Goal: Task Accomplishment & Management: Manage account settings

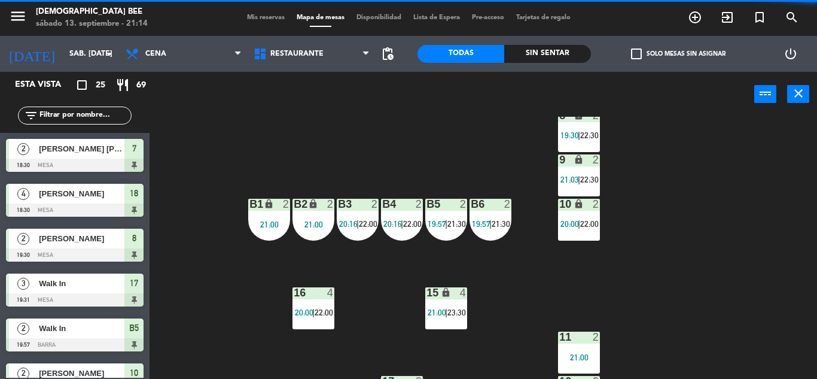
scroll to position [155, 0]
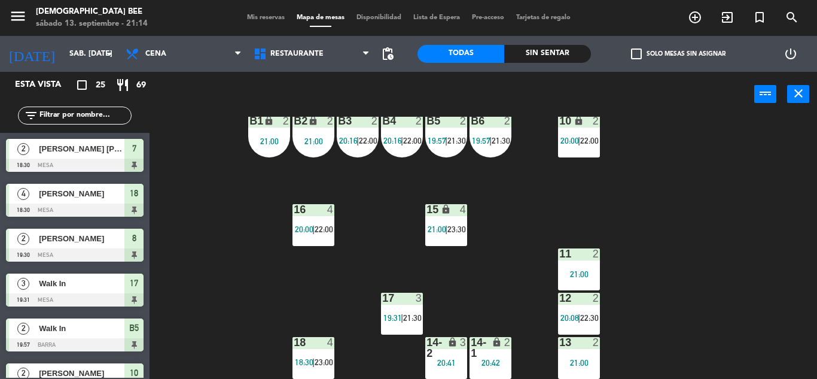
click at [428, 292] on div "7 lock 2 18:30 | 22:30 8 lock 2 19:30 | 22:30 9 lock 2 21:03 | 22:30 B1 lock 2 …" at bounding box center [487, 248] width 659 height 262
click at [424, 294] on div "3" at bounding box center [422, 298] width 20 height 11
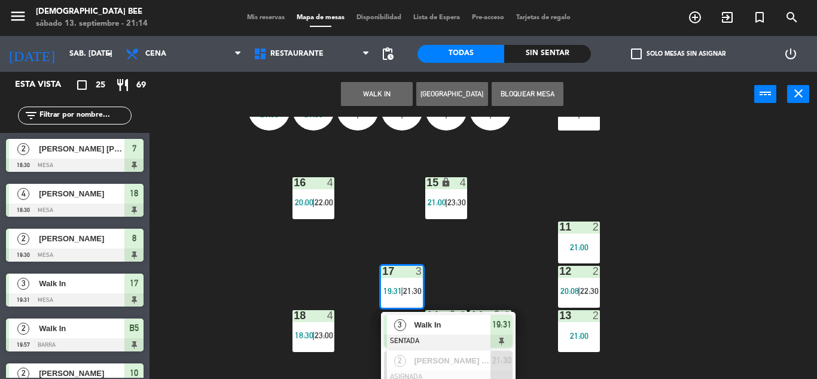
scroll to position [190, 0]
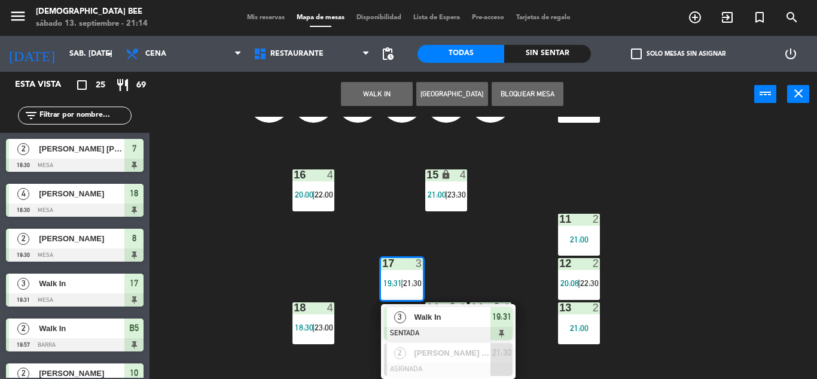
click at [574, 264] on div at bounding box center [579, 263] width 20 height 11
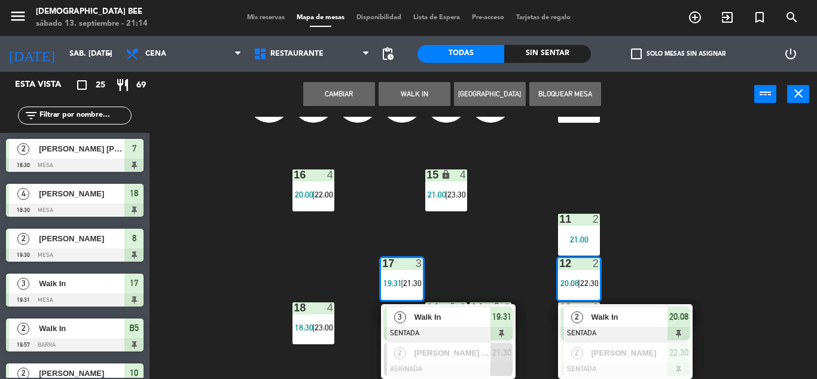
click at [789, 176] on div "7 lock 2 18:30 | 22:30 8 lock 2 19:30 | 22:30 9 lock 2 21:03 | 22:30 B1 lock 2 …" at bounding box center [487, 248] width 659 height 262
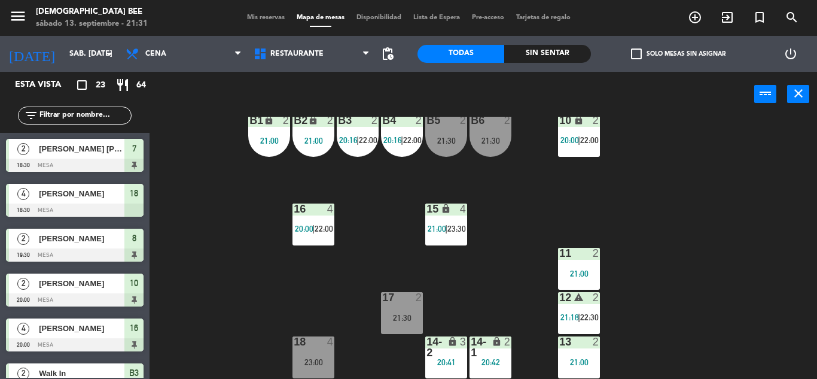
drag, startPoint x: 748, startPoint y: 204, endPoint x: 667, endPoint y: 184, distance: 83.7
click at [748, 204] on div "7 lock 2 18:30 | 22:30 8 lock 2 19:30 | 22:30 9 lock 2 21:03 | 22:30 B1 lock 2 …" at bounding box center [487, 248] width 659 height 262
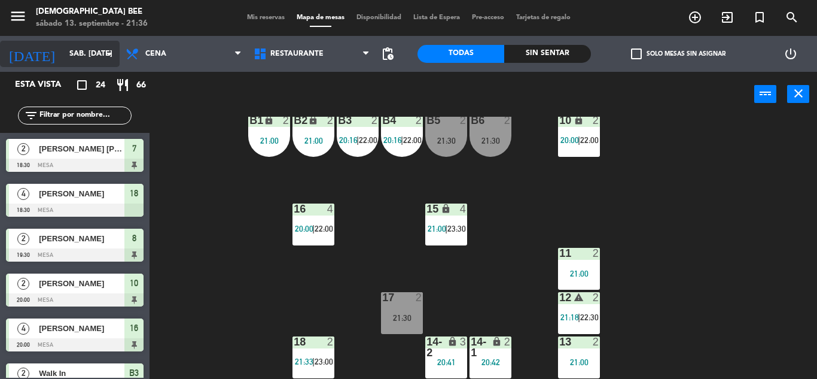
click at [63, 54] on input "sáb. [DATE]" at bounding box center [113, 54] width 101 height 20
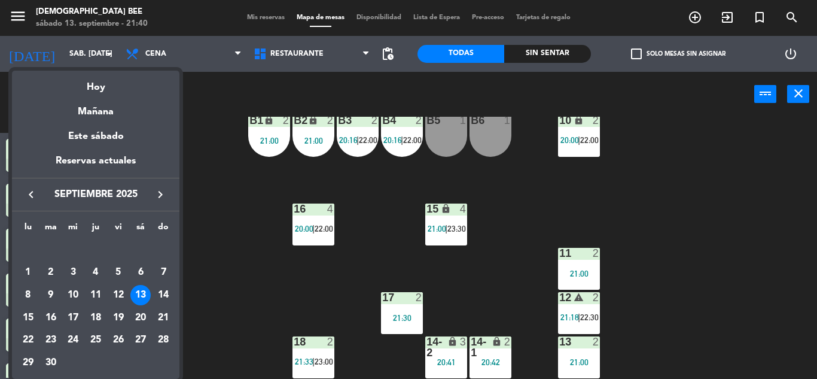
click at [650, 197] on div at bounding box center [408, 189] width 817 height 379
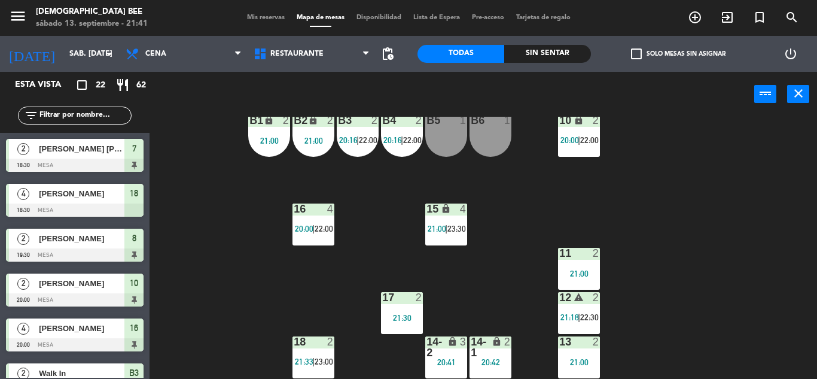
drag, startPoint x: 792, startPoint y: 161, endPoint x: 778, endPoint y: 161, distance: 13.8
click at [792, 161] on div "7 lock 2 18:30 | 22:30 8 lock 2 19:30 | 22:30 9 lock 7 22:30 B1 lock 2 21:00 B2…" at bounding box center [487, 248] width 659 height 262
click at [264, 146] on div "B1 lock 2 21:00" at bounding box center [269, 136] width 42 height 42
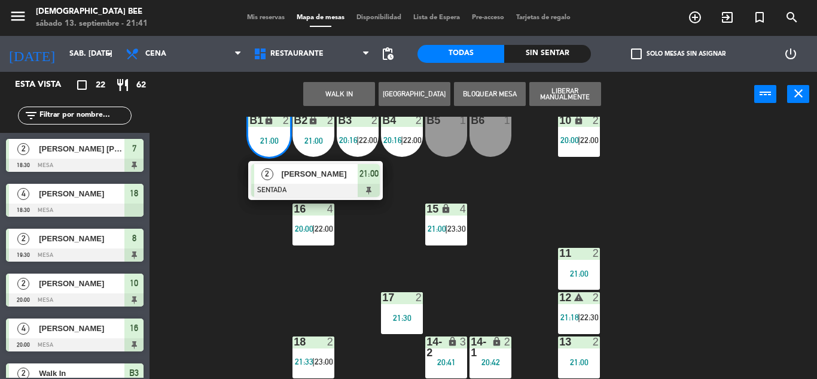
click at [275, 271] on div "7 lock 2 18:30 | 22:30 8 lock 2 19:30 | 22:30 9 lock 7 22:30 B1 lock 2 21:00 2 …" at bounding box center [487, 248] width 659 height 262
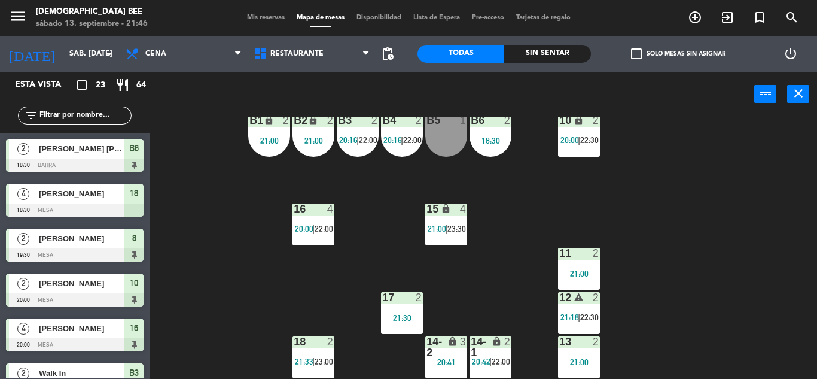
click at [691, 153] on div "7 lock 2 21:45 8 lock 2 19:30 | 22:30 9 lock 7 22:30 B1 lock 2 21:00 B2 lock 2 …" at bounding box center [487, 248] width 659 height 262
click at [381, 136] on div "7 lock 2 21:45 8 lock 2 19:30 | 22:30 9 lock 7 22:30 B1 lock 2 21:00 B2 lock 2 …" at bounding box center [487, 248] width 659 height 262
click at [391, 141] on span "20:16" at bounding box center [393, 140] width 19 height 10
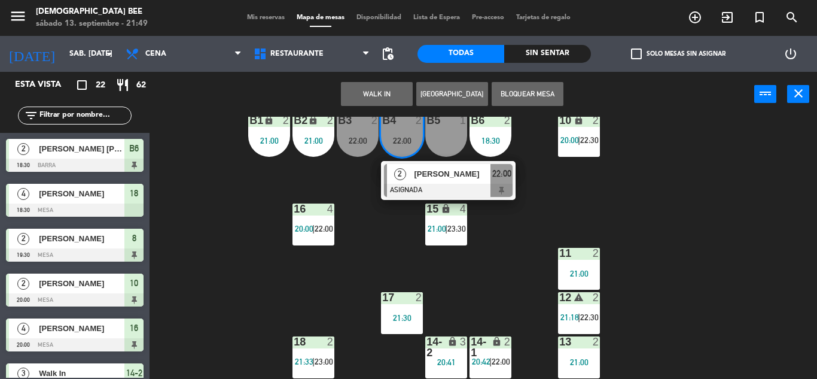
click at [585, 199] on div "7 lock 2 21:45 8 lock 2 19:30 | 22:30 9 lock 7 22:30 B1 lock 2 21:00 B2 lock 2 …" at bounding box center [487, 248] width 659 height 262
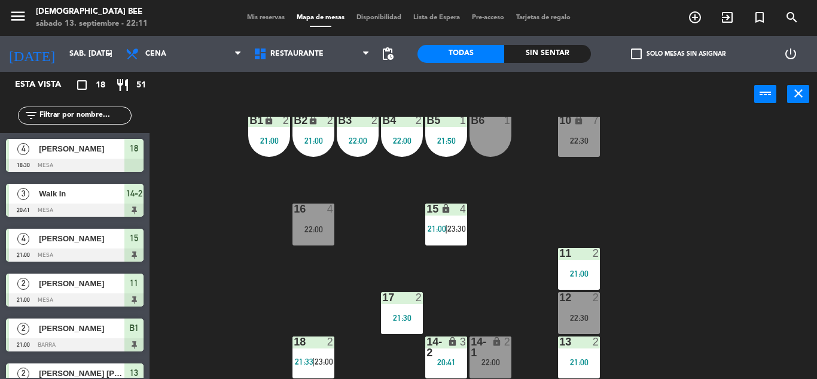
click at [304, 235] on div "16 4 22:00" at bounding box center [314, 224] width 42 height 42
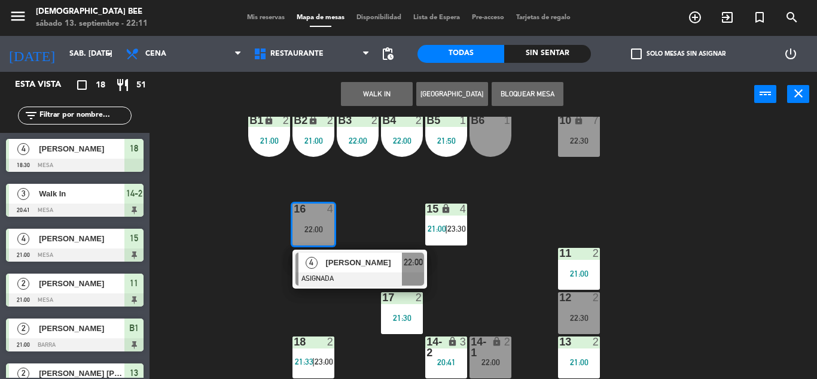
click at [242, 263] on div "7 lock 2 21:45 8 lock 7 22:30 9 warning 2 21:52 | 22:30 B1 lock 2 21:00 B2 lock…" at bounding box center [487, 248] width 659 height 262
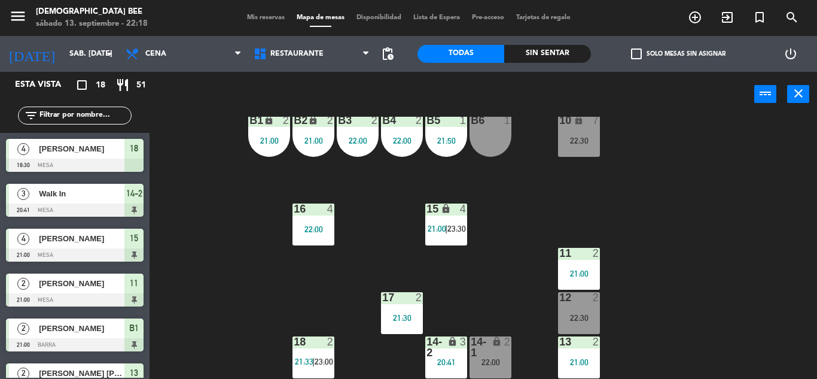
click at [817, 238] on div "7 lock 2 21:45 8 lock 7 22:30 9 warning 2 21:52 | 22:30 B1 lock 2 21:00 B2 lock…" at bounding box center [487, 248] width 659 height 262
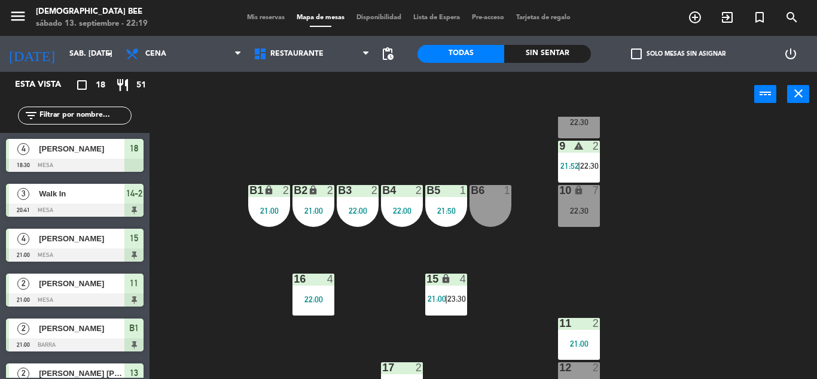
scroll to position [155, 0]
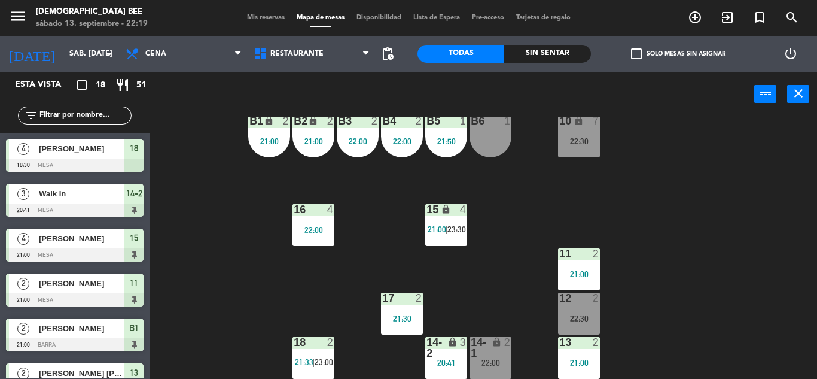
click at [461, 227] on span "23:30" at bounding box center [457, 229] width 19 height 10
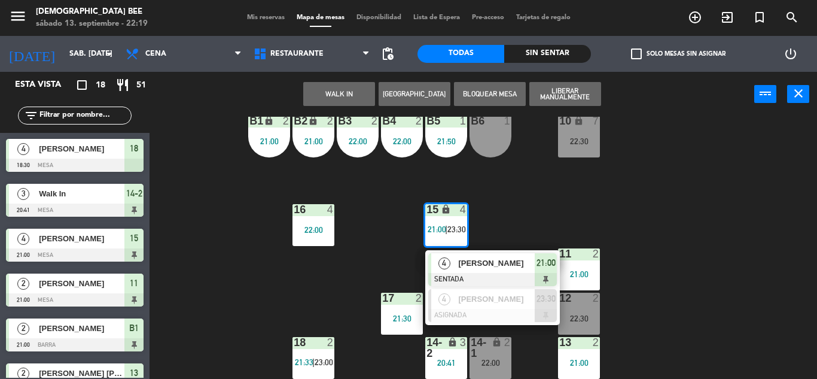
click at [686, 205] on div "7 lock 2 21:45 8 lock 7 22:30 9 warning 2 21:52 | 22:30 B1 lock 2 21:00 B2 lock…" at bounding box center [487, 248] width 659 height 262
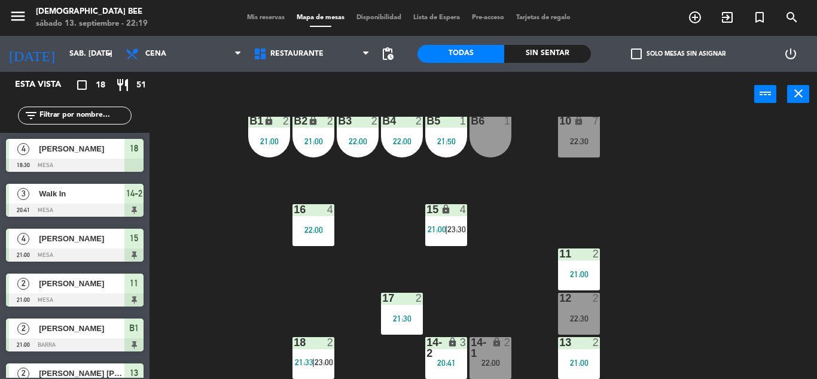
click at [569, 314] on div "22:30" at bounding box center [579, 318] width 42 height 8
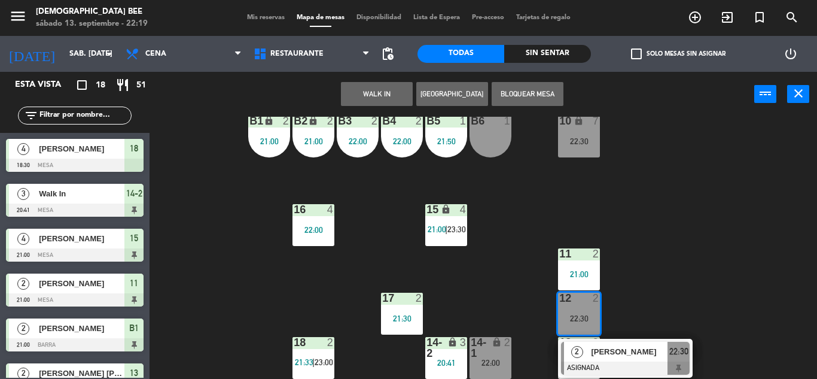
click at [519, 283] on div "7 lock 2 21:45 8 lock 7 22:30 9 warning 2 21:52 | 22:30 B1 lock 2 21:00 B2 lock…" at bounding box center [487, 248] width 659 height 262
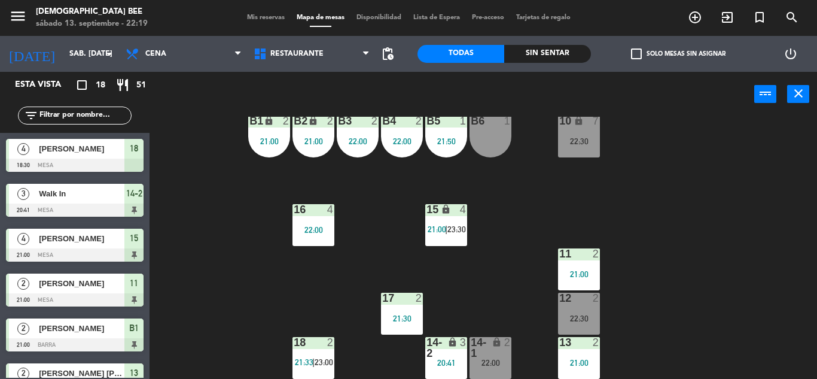
drag, startPoint x: 494, startPoint y: 362, endPoint x: 493, endPoint y: 340, distance: 21.5
click at [494, 363] on div "22:00" at bounding box center [491, 362] width 42 height 8
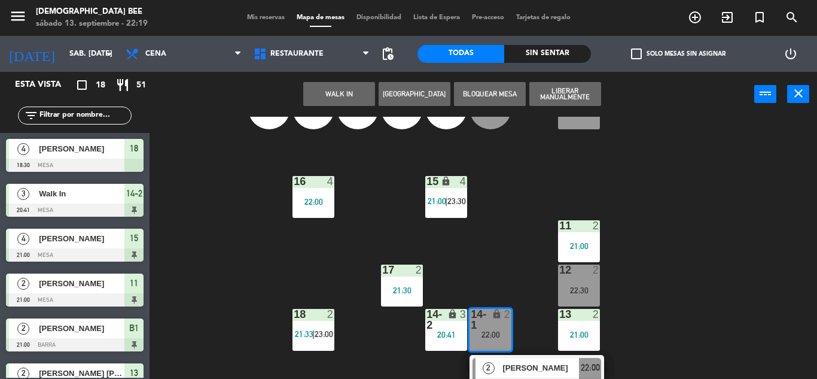
scroll to position [198, 0]
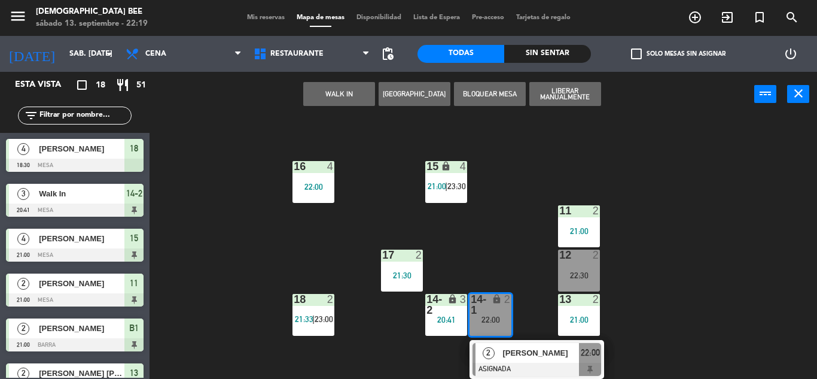
click at [696, 275] on div "7 lock 2 21:45 8 lock 7 22:30 9 warning 2 21:52 | 22:30 B1 lock 2 21:00 B2 lock…" at bounding box center [487, 248] width 659 height 262
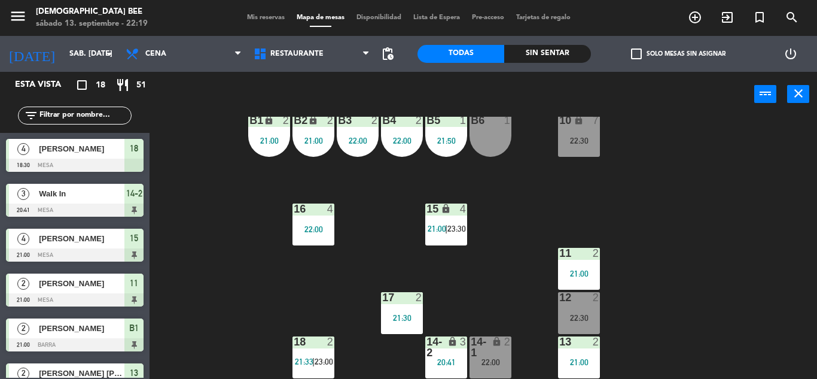
scroll to position [156, 0]
click at [445, 238] on div "15 lock 4 21:00 | 23:30" at bounding box center [446, 224] width 42 height 42
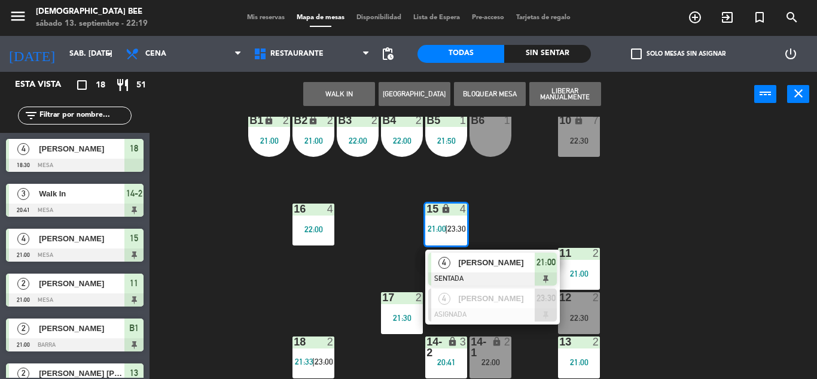
click at [801, 232] on div "7 lock 2 21:45 8 lock 7 22:30 9 warning 2 21:52 | 22:30 B1 lock 2 21:00 B2 lock…" at bounding box center [487, 248] width 659 height 262
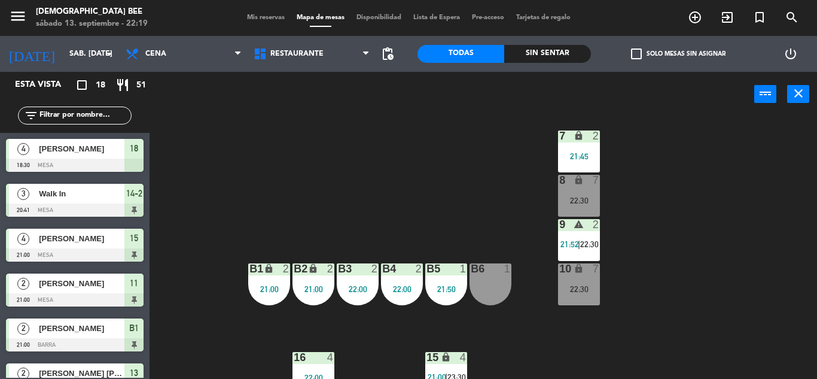
scroll to position [0, 0]
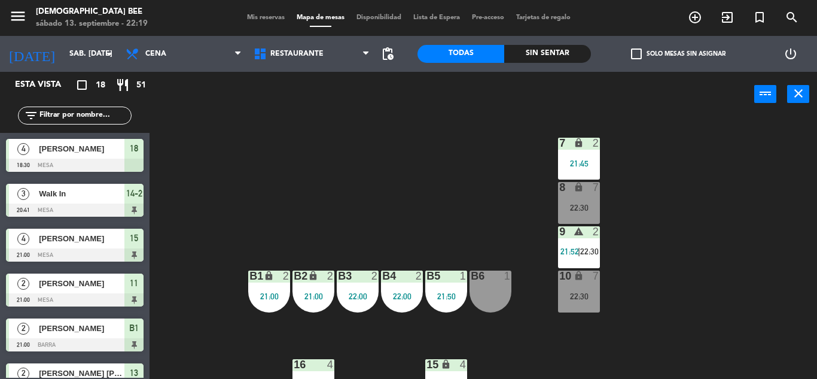
click at [587, 199] on div "8 lock 7 22:30" at bounding box center [579, 203] width 42 height 42
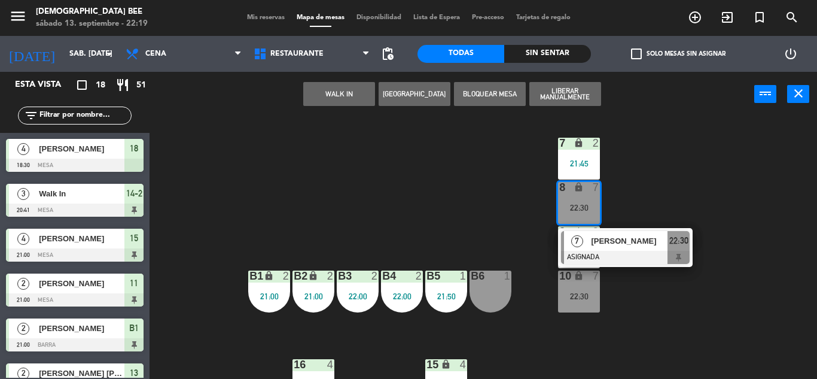
click at [627, 290] on div "7 lock 2 21:45 8 lock 7 22:30 7 [PERSON_NAME] ASIGNADA 22:30 9 warning 2 21:52 …" at bounding box center [487, 248] width 659 height 262
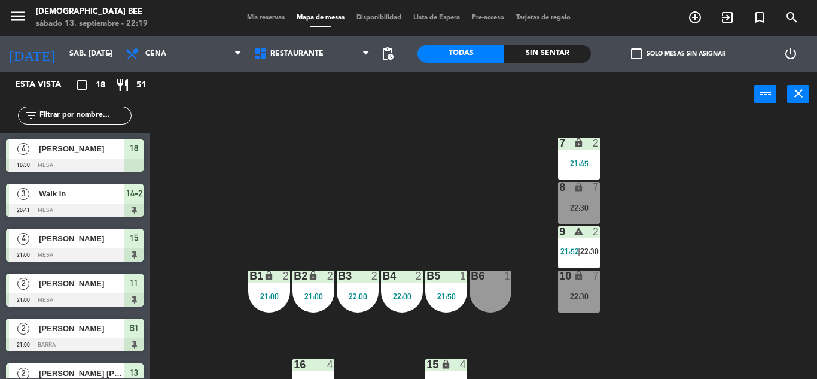
click at [569, 308] on div "10 lock 7 22:30" at bounding box center [579, 291] width 42 height 42
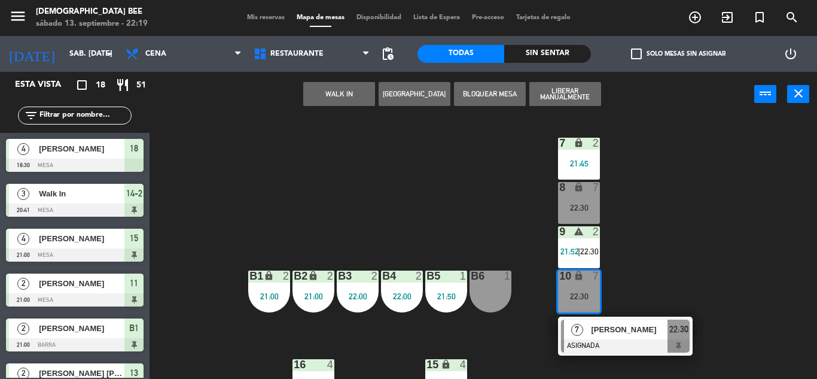
click at [590, 334] on div "[PERSON_NAME]" at bounding box center [629, 329] width 78 height 20
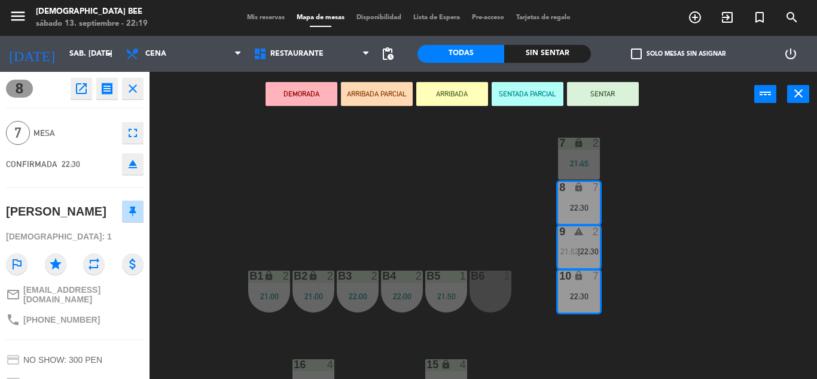
click at [684, 252] on div "7 lock 2 21:45 8 lock 7 22:30 9 warning 2 21:52 | 22:30 B1 lock 2 21:00 B2 lock…" at bounding box center [487, 248] width 659 height 262
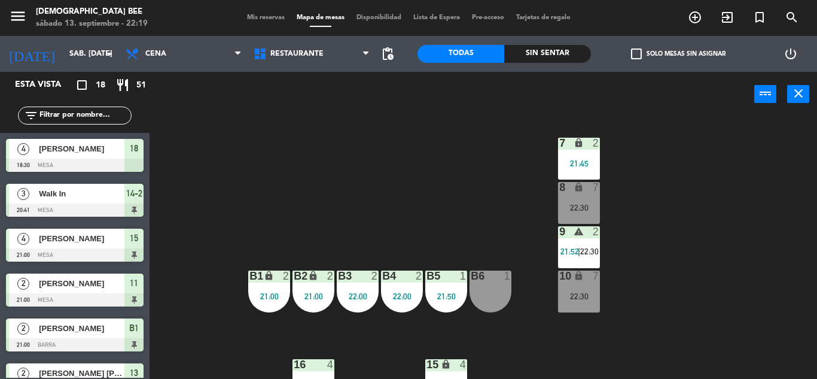
click at [499, 280] on div at bounding box center [490, 275] width 20 height 11
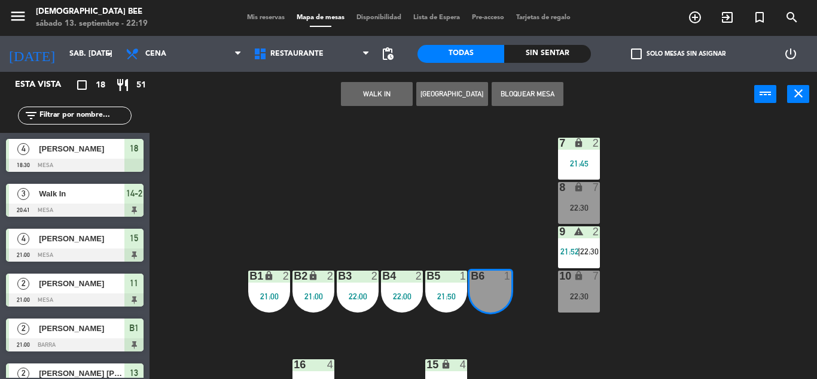
click at [464, 169] on div "7 lock 2 21:45 8 lock 7 22:30 9 warning 2 21:52 | 22:30 B1 lock 2 21:00 B2 lock…" at bounding box center [487, 248] width 659 height 262
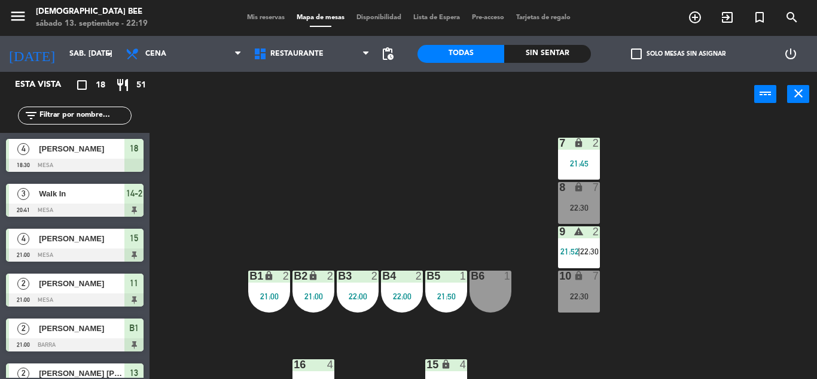
click at [485, 273] on div at bounding box center [490, 275] width 20 height 11
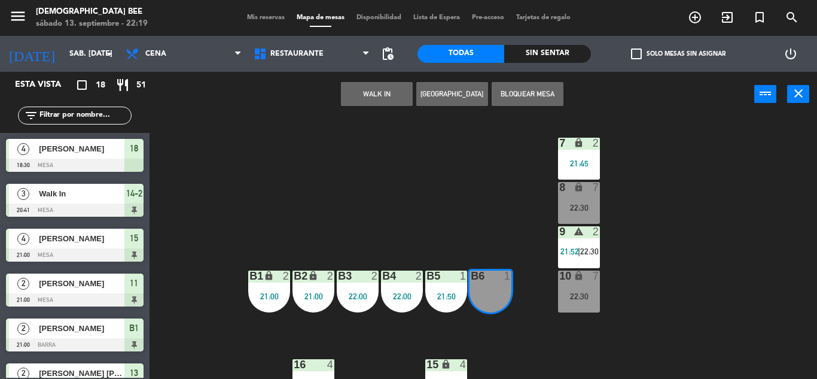
click at [385, 91] on button "WALK IN" at bounding box center [377, 94] width 72 height 24
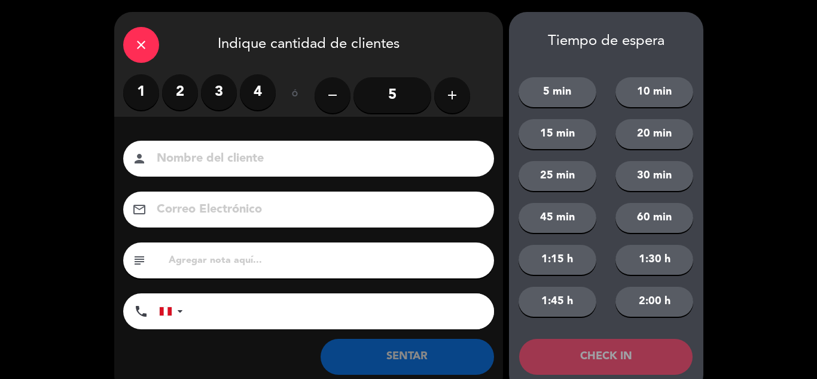
click at [176, 79] on label "2" at bounding box center [180, 92] width 36 height 36
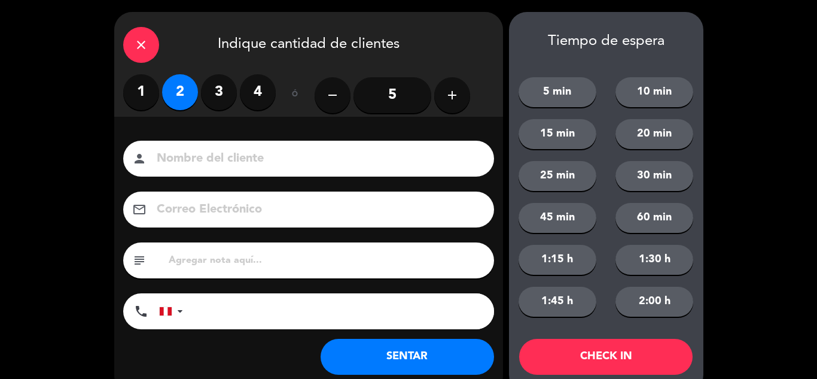
click at [370, 346] on button "SENTAR" at bounding box center [408, 357] width 174 height 36
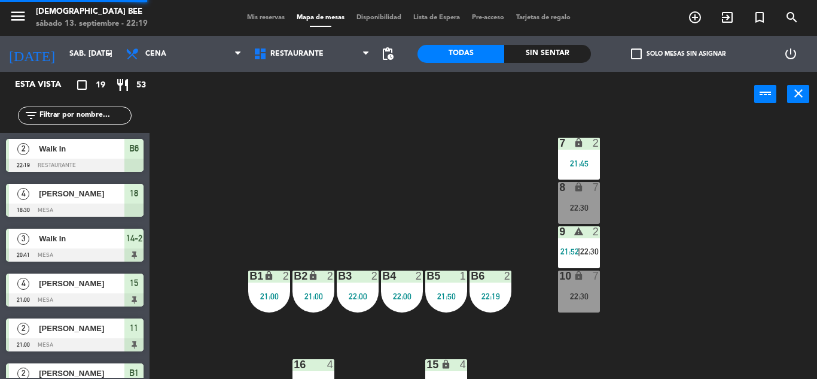
click at [452, 233] on div "7 lock 2 21:45 8 lock 7 22:30 9 warning 2 21:52 | 22:30 B1 lock 2 21:00 B2 lock…" at bounding box center [487, 248] width 659 height 262
click at [495, 308] on div "B6 2 22:19" at bounding box center [491, 291] width 42 height 42
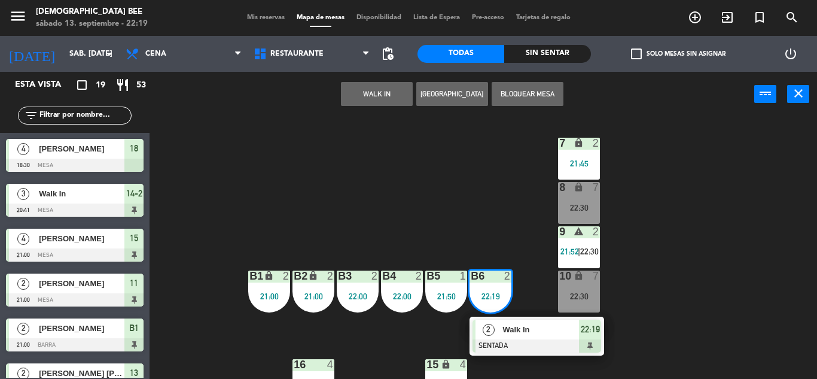
click at [653, 227] on div "7 lock 2 21:45 8 lock 7 22:30 9 warning 2 21:52 | 22:30 B1 lock 2 21:00 B2 lock…" at bounding box center [487, 248] width 659 height 262
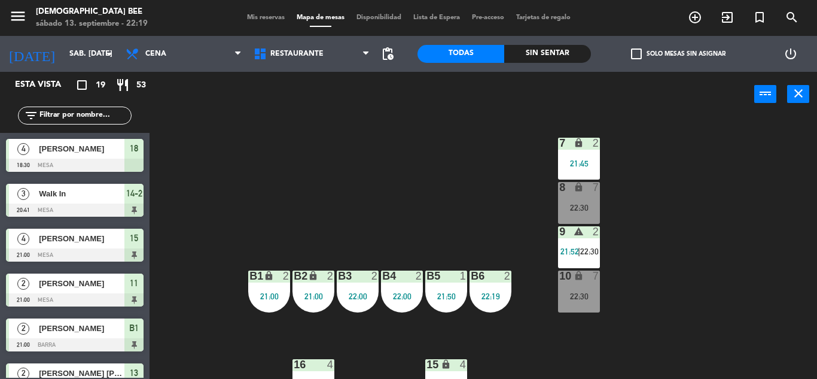
click at [584, 205] on div "22:30" at bounding box center [579, 207] width 42 height 8
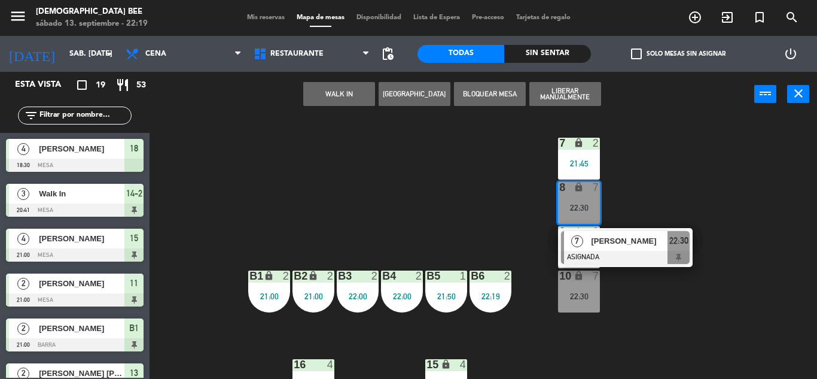
click at [722, 295] on div "7 lock 2 21:45 8 lock 7 22:30 7 [PERSON_NAME] ASIGNADA 22:30 9 warning 2 21:52 …" at bounding box center [487, 248] width 659 height 262
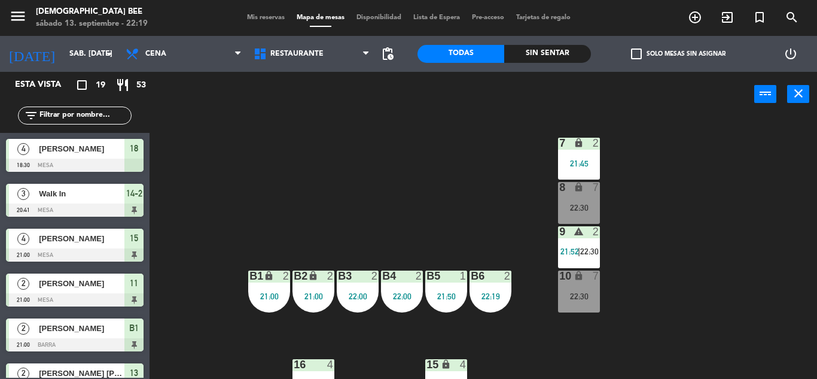
click at [112, 147] on span "[PERSON_NAME]" at bounding box center [82, 148] width 86 height 13
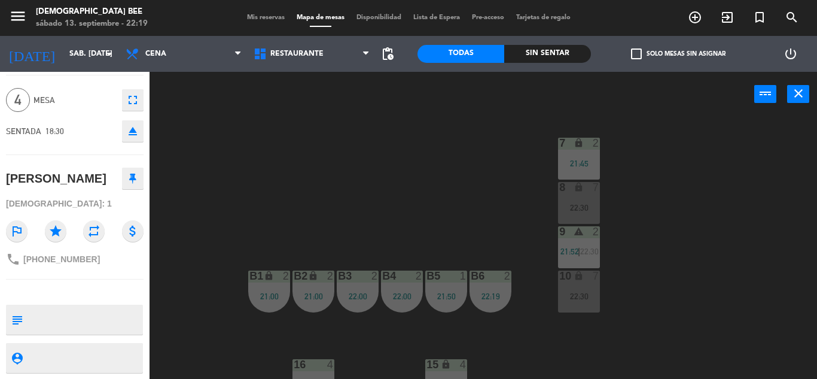
click at [390, 137] on div "7 lock 2 21:45 8 lock 7 22:30 9 warning 2 21:52 | 22:30 B1 lock 2 21:00 B2 lock…" at bounding box center [487, 248] width 659 height 262
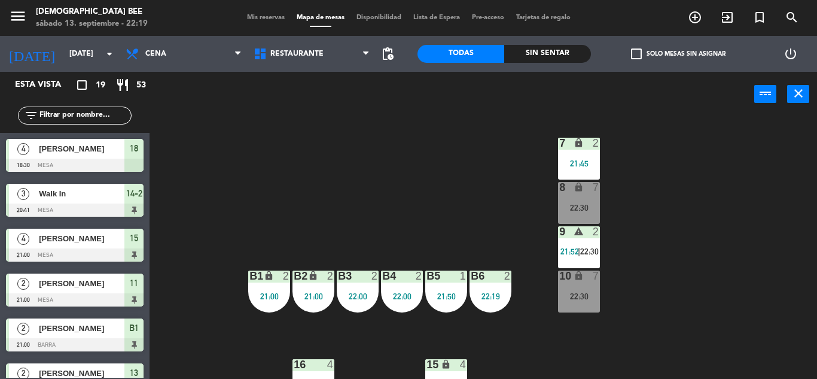
click at [255, 19] on span "Mis reservas" at bounding box center [266, 17] width 50 height 7
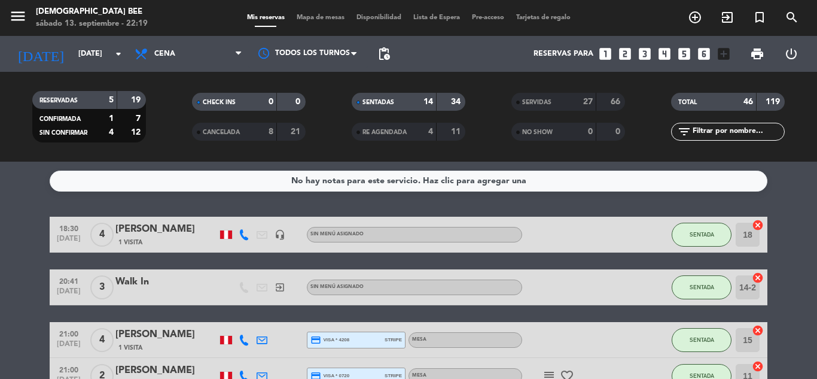
click at [175, 239] on div "1 Visita" at bounding box center [166, 242] width 102 height 10
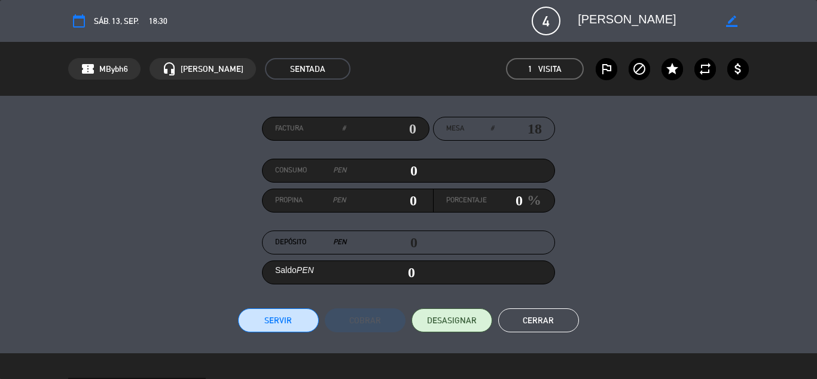
click at [310, 316] on button "Servir" at bounding box center [278, 320] width 81 height 24
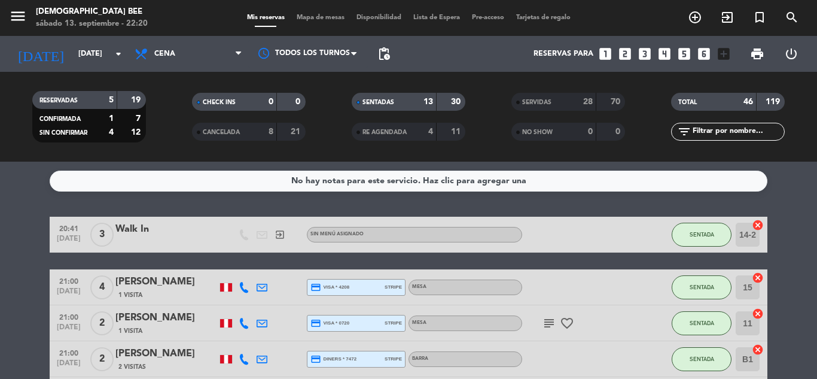
click at [309, 20] on span "Mapa de mesas" at bounding box center [321, 17] width 60 height 7
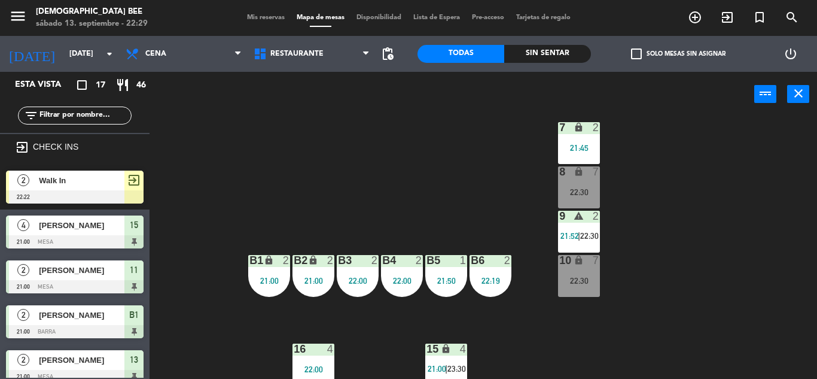
scroll to position [16, 0]
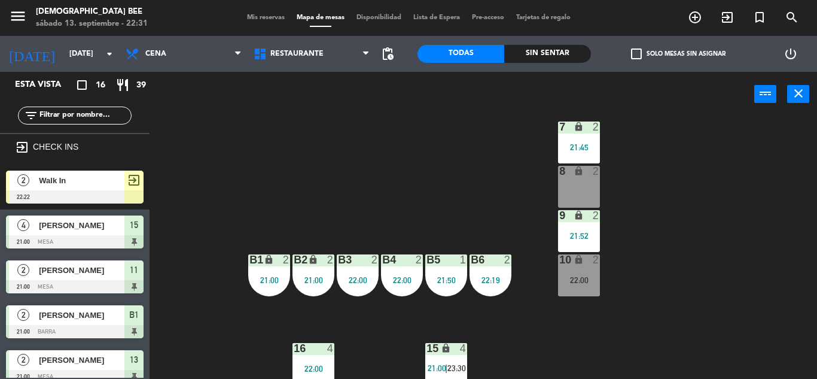
click at [783, 212] on div "7 lock 2 21:45 8 lock 2 9 lock 2 21:52 B1 lock 2 21:00 B2 lock 2 21:00 B3 2 22:…" at bounding box center [487, 248] width 659 height 262
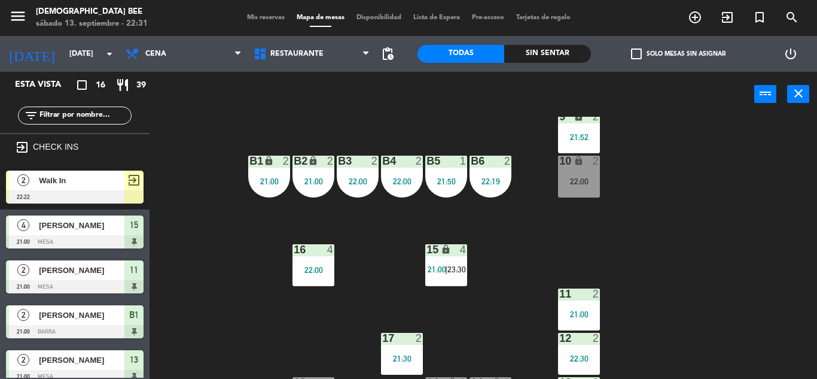
scroll to position [155, 0]
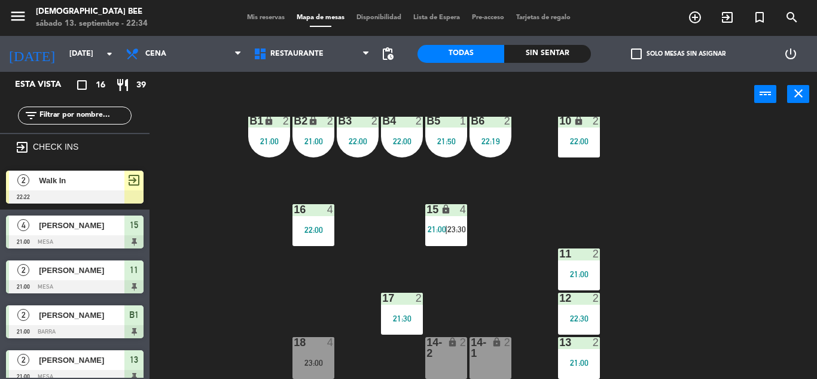
click at [814, 230] on div "7 lock 2 21:45 8 lock 2 9 lock 2 21:52 B1 lock 2 21:00 B2 lock 2 21:00 B3 2 22:…" at bounding box center [487, 248] width 659 height 262
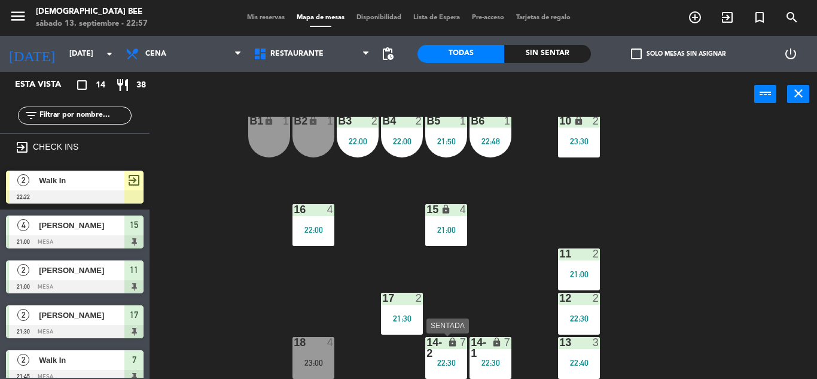
click at [467, 358] on div "22:30" at bounding box center [446, 362] width 42 height 8
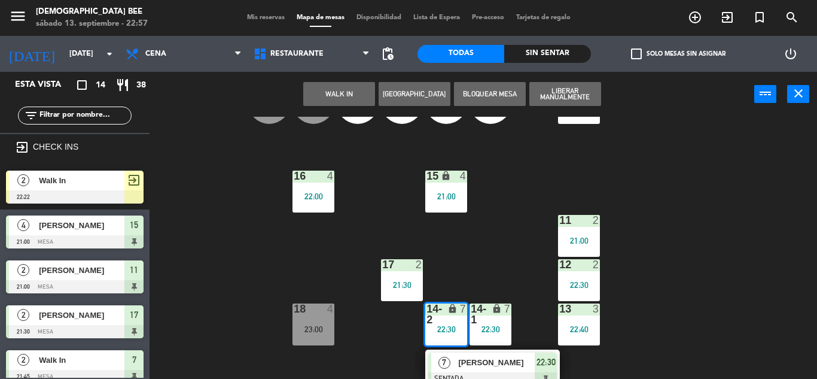
scroll to position [198, 0]
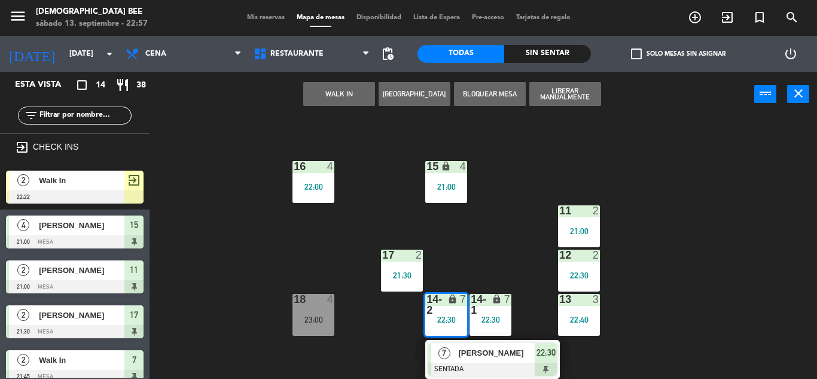
click at [255, 14] on span "Mis reservas" at bounding box center [266, 17] width 50 height 7
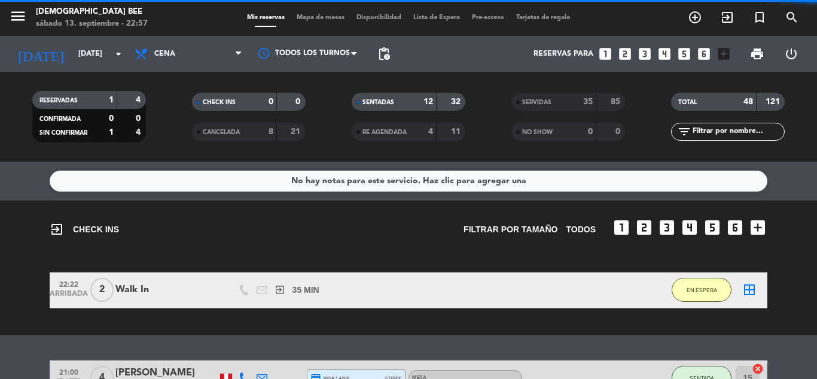
scroll to position [479, 0]
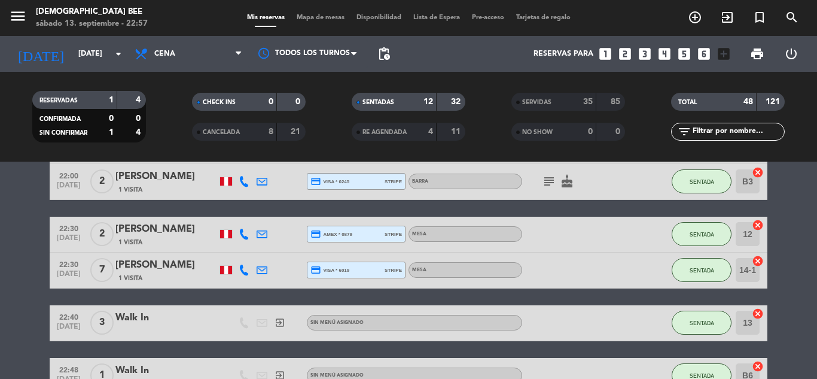
click at [181, 264] on div "[PERSON_NAME]" at bounding box center [166, 265] width 102 height 16
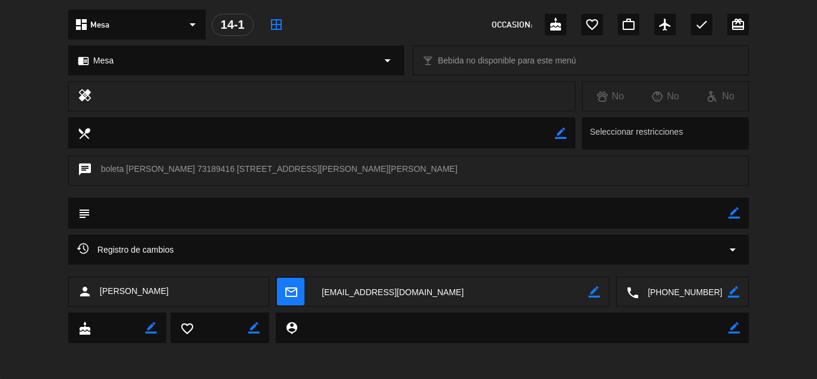
scroll to position [0, 0]
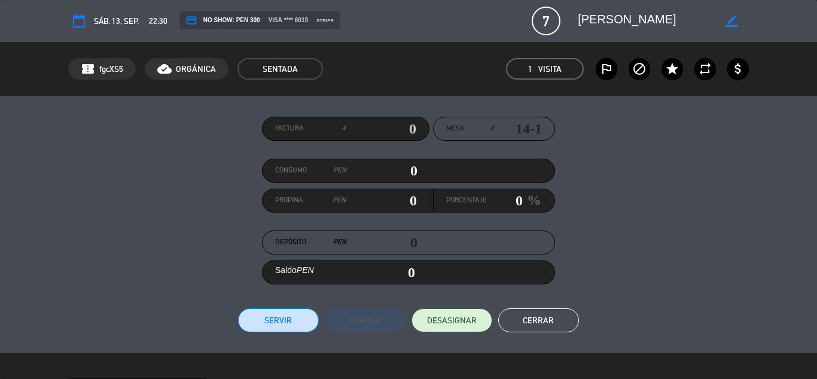
click at [540, 321] on button "Cerrar" at bounding box center [538, 320] width 81 height 24
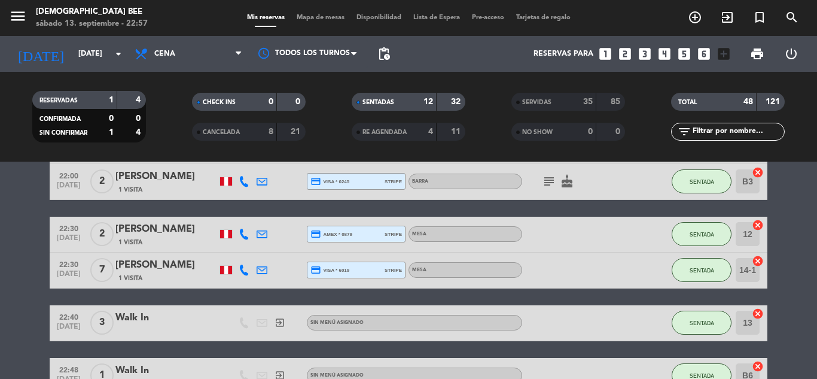
click at [186, 270] on div "[PERSON_NAME]" at bounding box center [166, 265] width 102 height 16
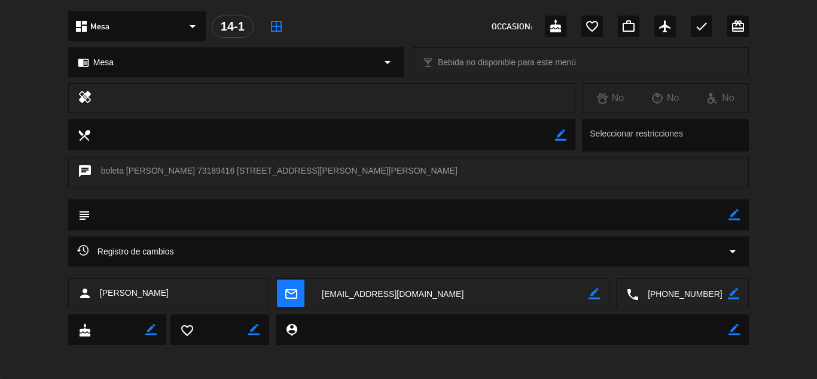
scroll to position [368, 0]
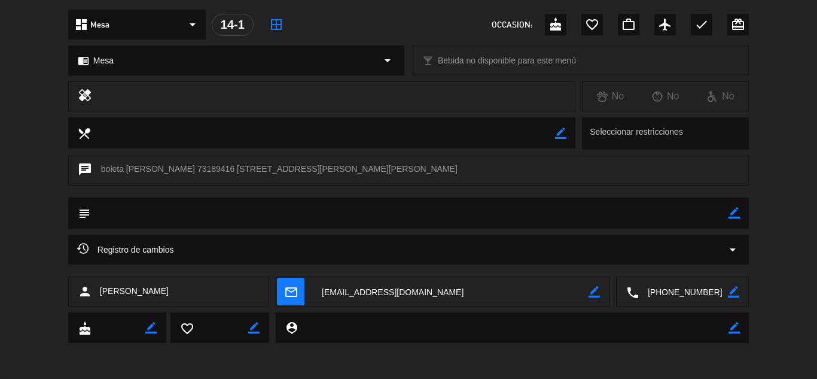
drag, startPoint x: 239, startPoint y: 287, endPoint x: 93, endPoint y: 307, distance: 146.8
click at [93, 307] on div "person Valentina Calda mail_outline border_color local_phone border_color" at bounding box center [408, 294] width 817 height 36
copy div "[PERSON_NAME]"
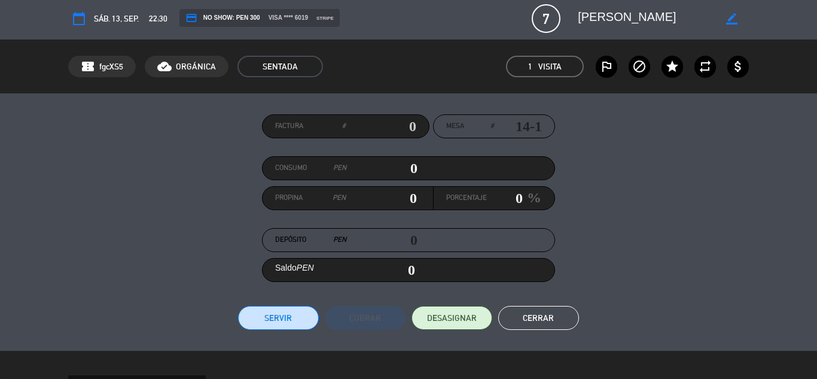
scroll to position [0, 0]
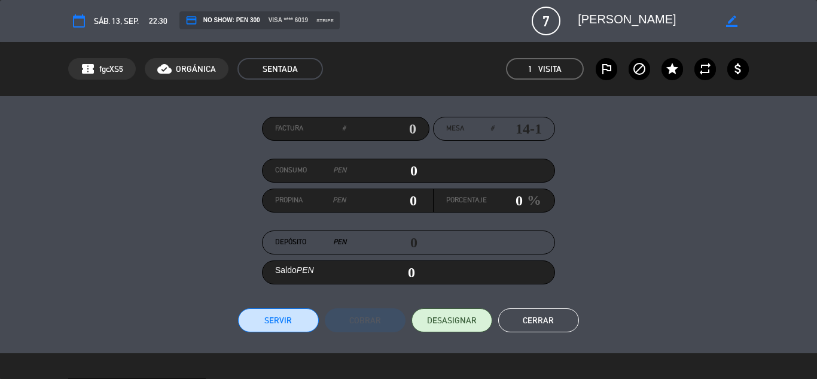
click at [550, 314] on button "Cerrar" at bounding box center [538, 320] width 81 height 24
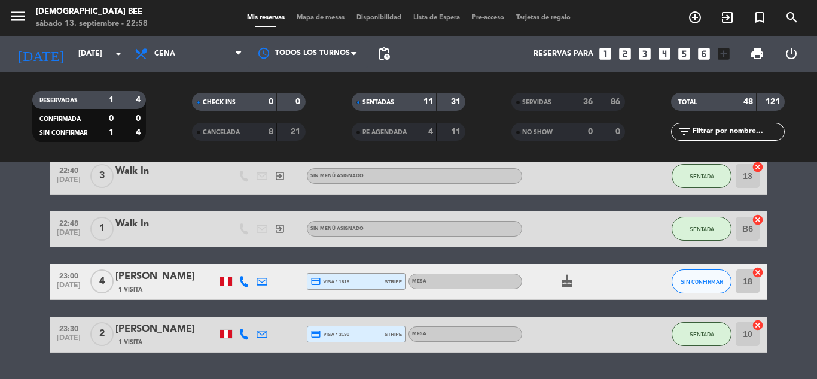
scroll to position [606, 0]
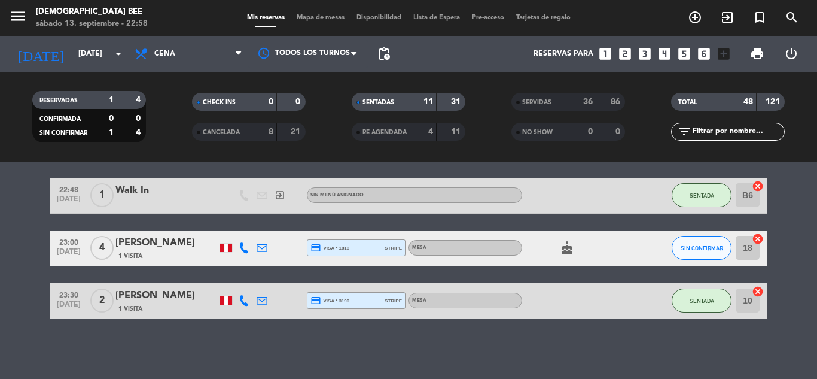
click at [738, 335] on div "No hay notas para este servicio. Haz clic para agregar una exit_to_app CHECK IN…" at bounding box center [408, 270] width 817 height 217
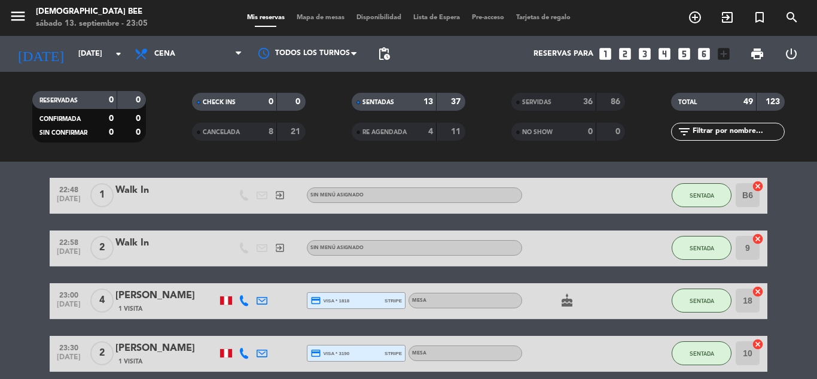
click at [0, 285] on bookings-row "21:00 sep. 13 4 Andrea Esteves 1 Visita credit_card visa * 4208 stripe Mesa SEN…" at bounding box center [408, 62] width 817 height 617
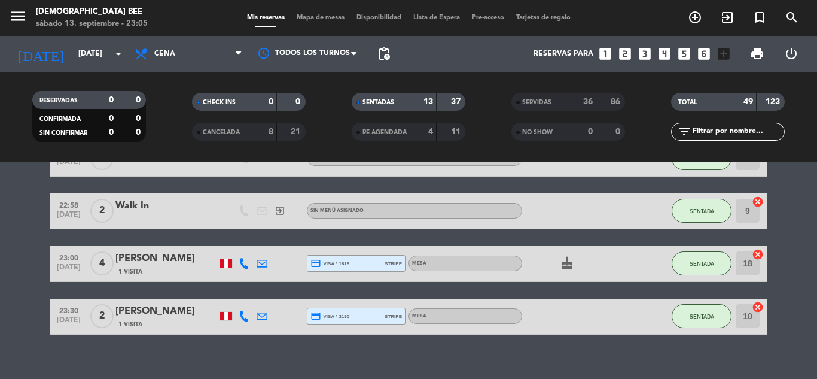
scroll to position [659, 0]
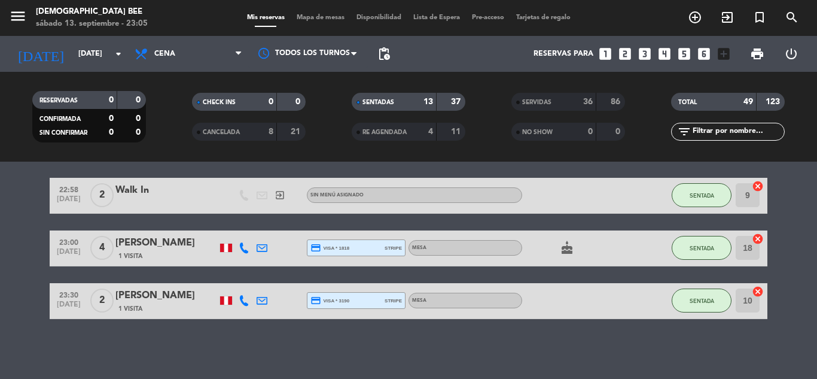
click at [257, 291] on div at bounding box center [262, 300] width 18 height 35
click at [259, 296] on icon at bounding box center [262, 300] width 11 height 11
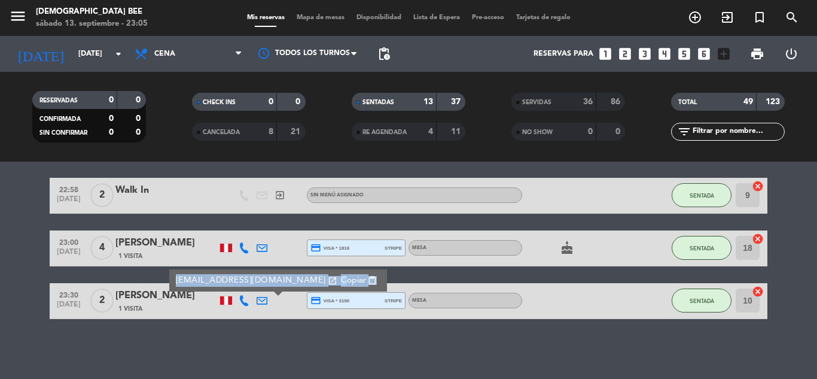
click at [261, 300] on icon at bounding box center [262, 300] width 11 height 11
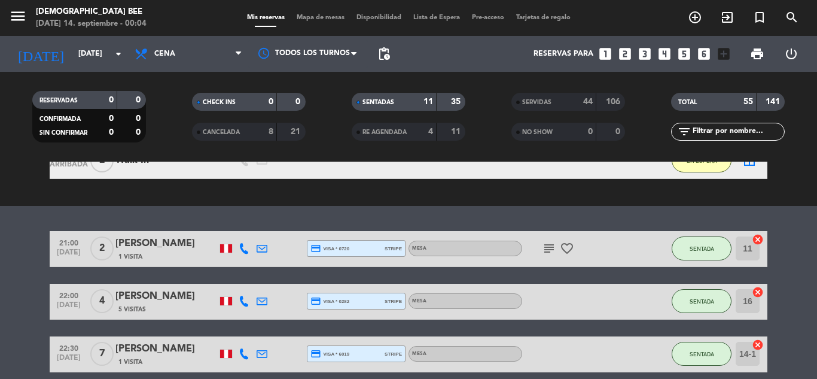
scroll to position [0, 0]
